Goal: Subscribe to service/newsletter

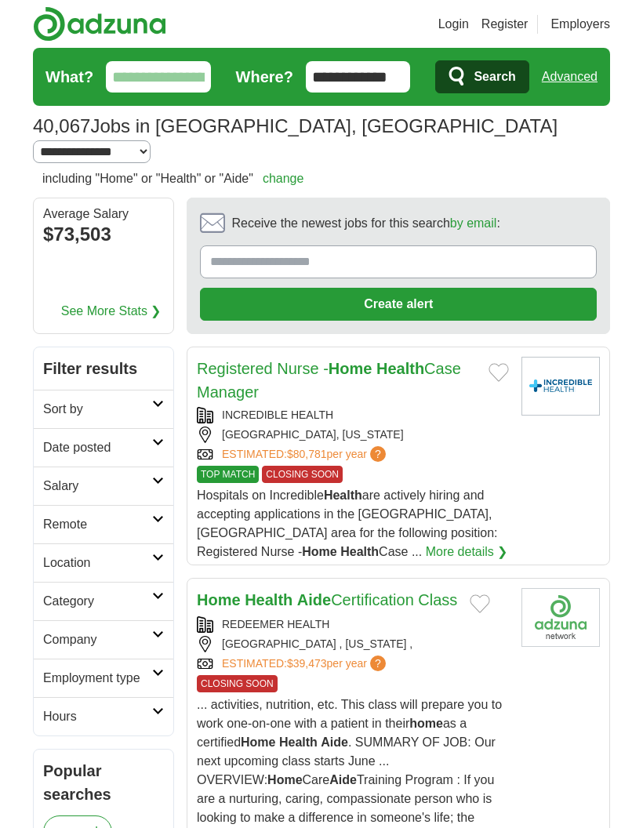
click at [453, 29] on link "Login" at bounding box center [454, 24] width 31 height 19
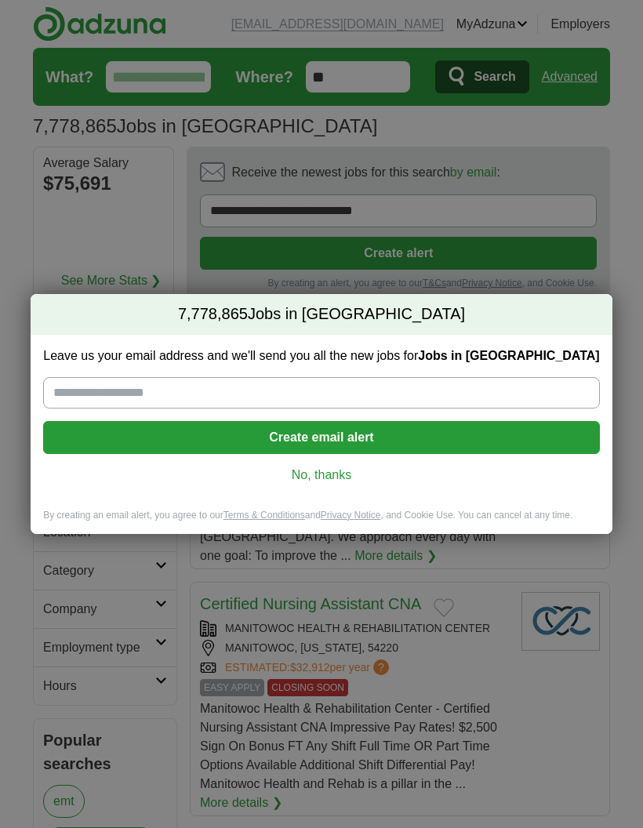
click at [494, 399] on input "Leave us your email address and we'll send you all the new jobs for Jobs in US" at bounding box center [321, 392] width 556 height 31
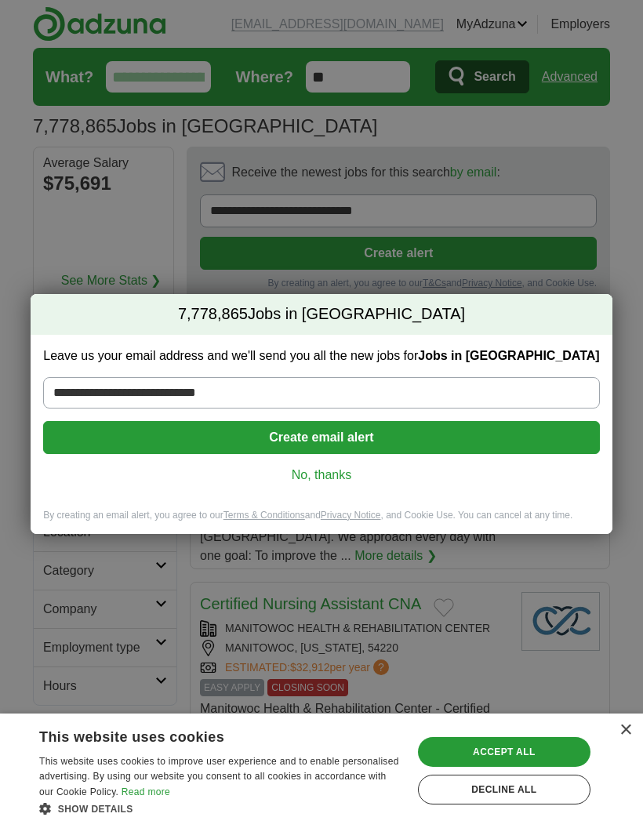
type input "**********"
click at [473, 440] on button "Create email alert" at bounding box center [321, 437] width 556 height 33
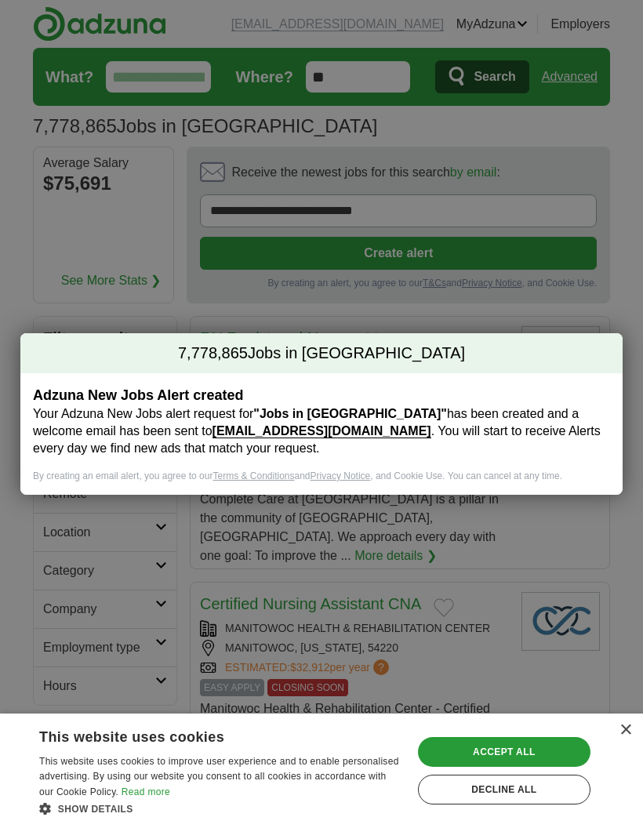
click at [494, 746] on div "Accept all" at bounding box center [504, 752] width 173 height 30
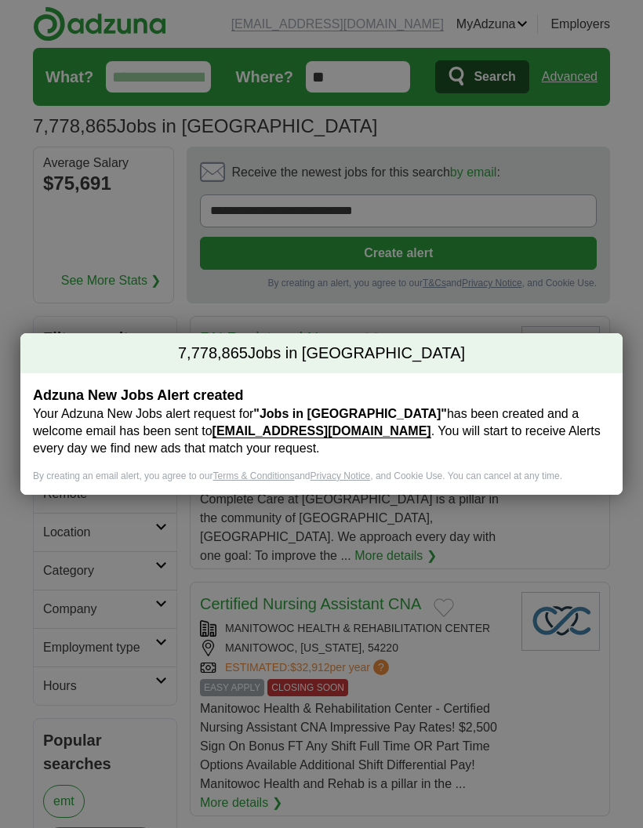
click at [568, 263] on div "7,778,865 Jobs in US Adzuna New Jobs Alert created Your Adzuna New Jobs alert r…" at bounding box center [321, 414] width 643 height 828
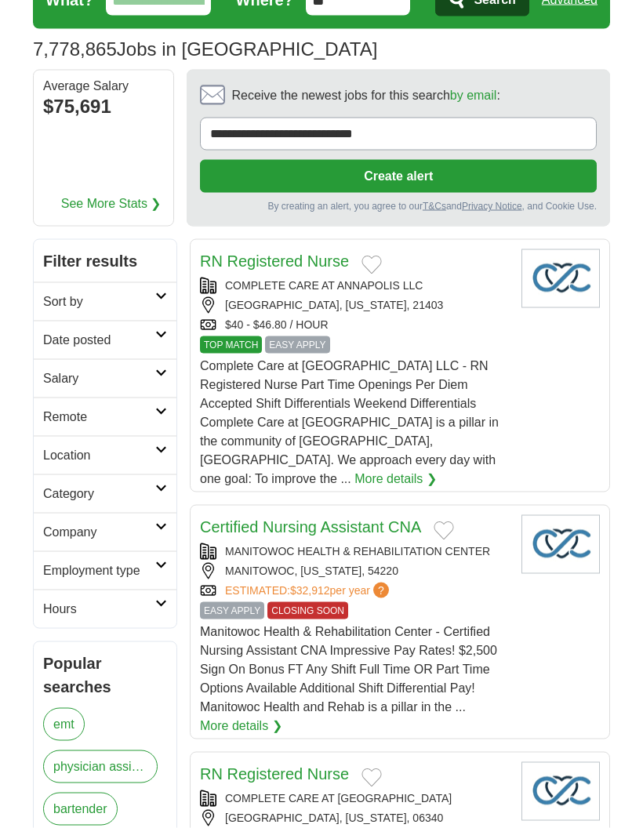
scroll to position [78, 0]
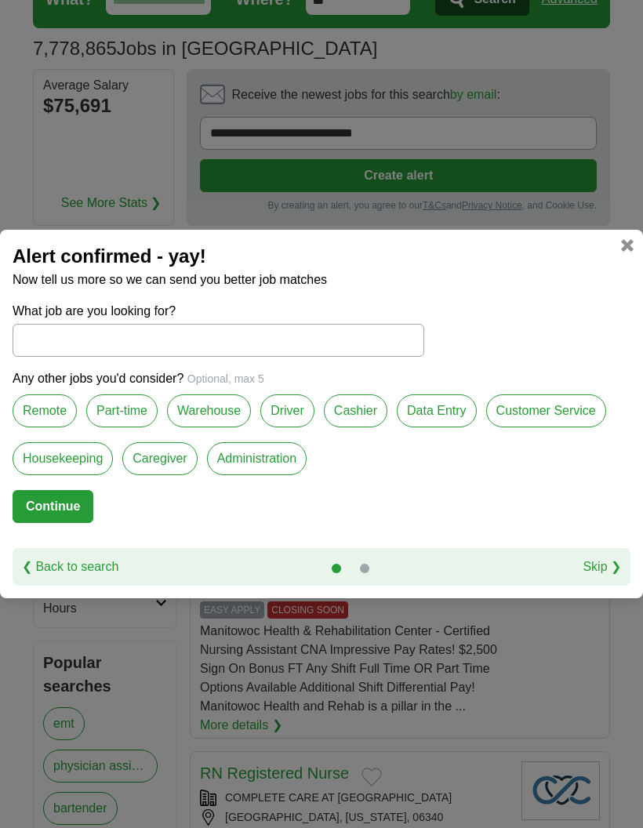
click at [176, 475] on label "Caregiver" at bounding box center [159, 458] width 75 height 33
click at [85, 475] on label "Housekeeping" at bounding box center [63, 458] width 100 height 33
click at [219, 428] on label "Warehouse" at bounding box center [209, 411] width 84 height 33
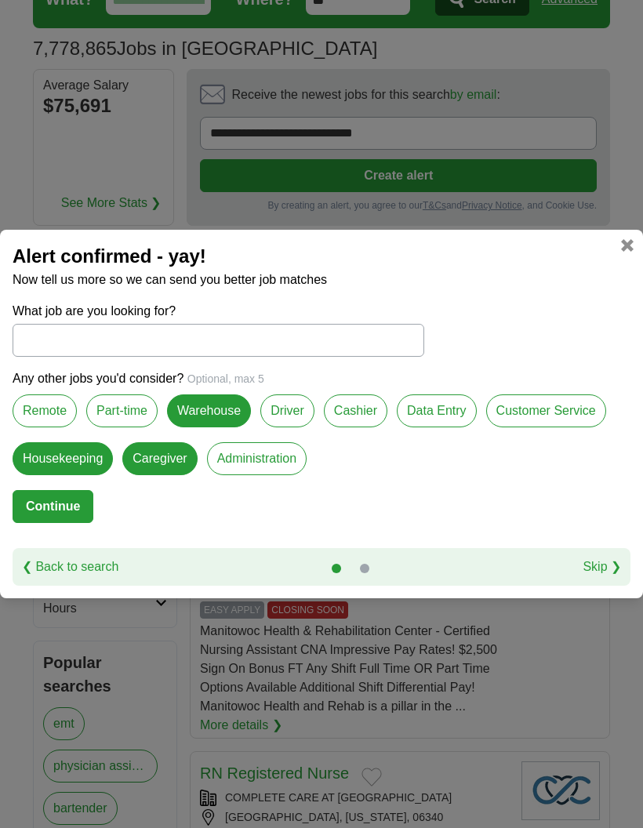
click at [589, 388] on p "Any other jobs you'd consider? Optional, max 5" at bounding box center [322, 379] width 618 height 19
click at [610, 577] on link "Skip ❯" at bounding box center [602, 567] width 38 height 19
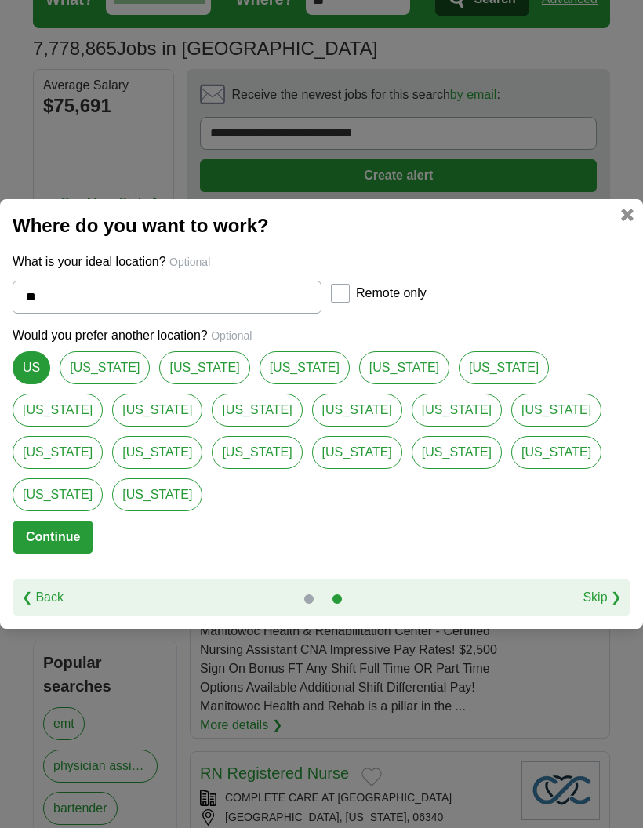
click at [72, 314] on input "**" at bounding box center [167, 297] width 309 height 33
type input "*"
select select "*"
type input "*******"
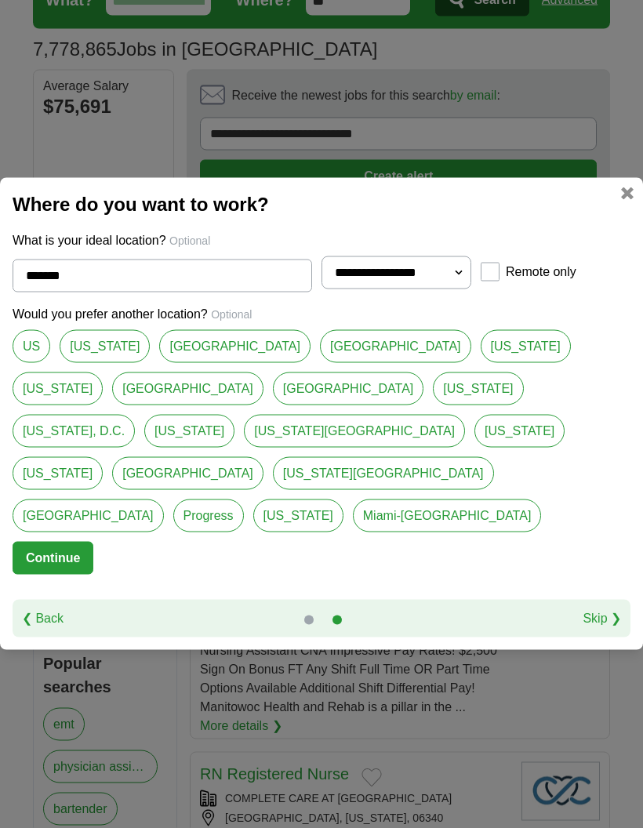
scroll to position [78, 0]
click at [616, 628] on link "Skip ❯" at bounding box center [602, 619] width 38 height 19
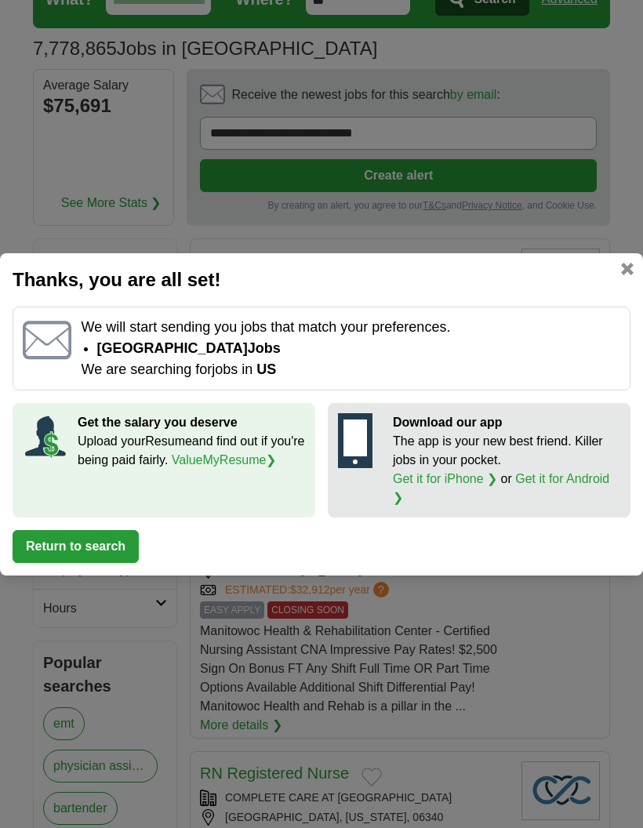
click at [56, 241] on div "Thanks, you are all set! We will start sending you jobs that match your prefere…" at bounding box center [321, 414] width 643 height 828
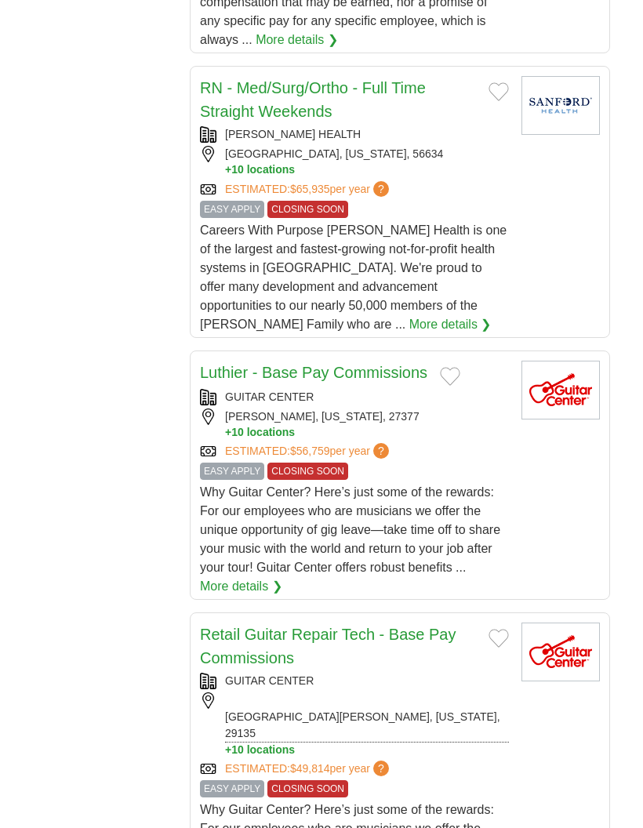
scroll to position [2239, 0]
